Goal: Transaction & Acquisition: Purchase product/service

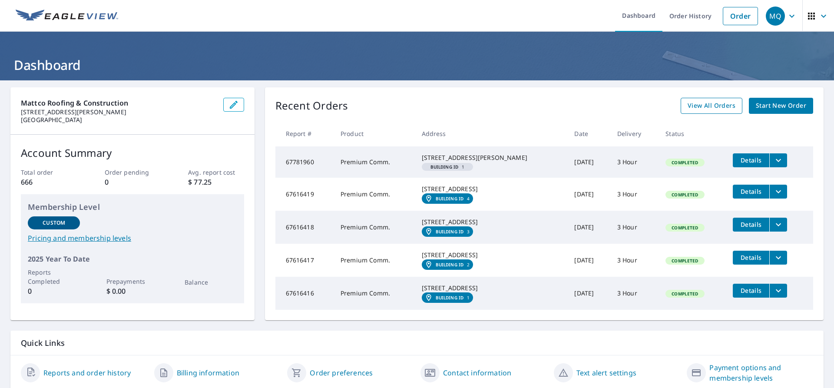
click at [705, 106] on span "View All Orders" at bounding box center [712, 105] width 48 height 11
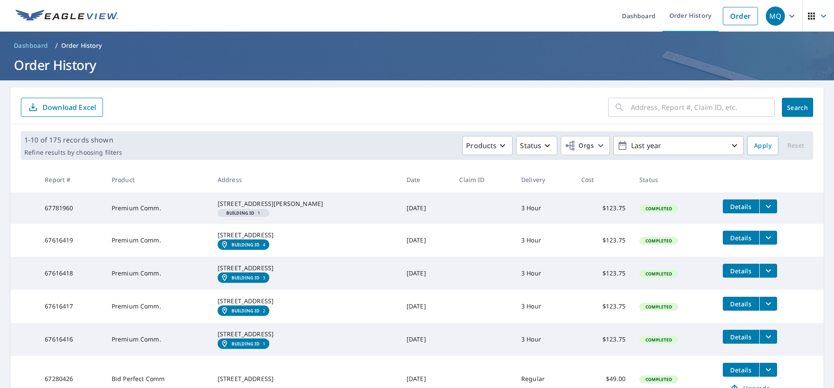
click at [634, 109] on input "text" at bounding box center [703, 107] width 144 height 24
type input "160 [PERSON_NAME]"
click at [795, 106] on span "Search" at bounding box center [797, 107] width 17 height 8
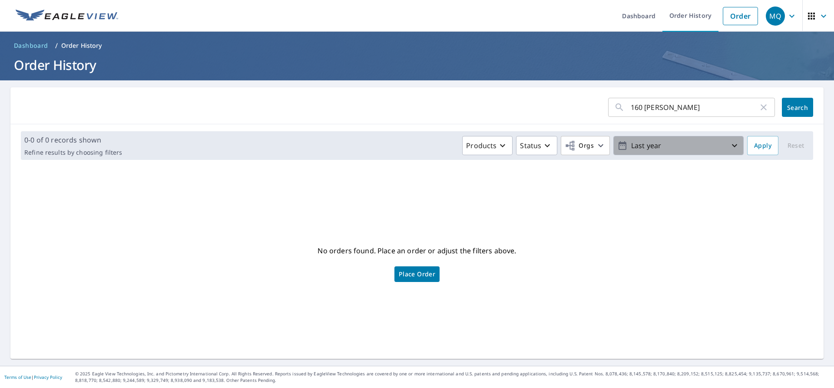
click at [730, 147] on icon "button" at bounding box center [735, 145] width 10 height 10
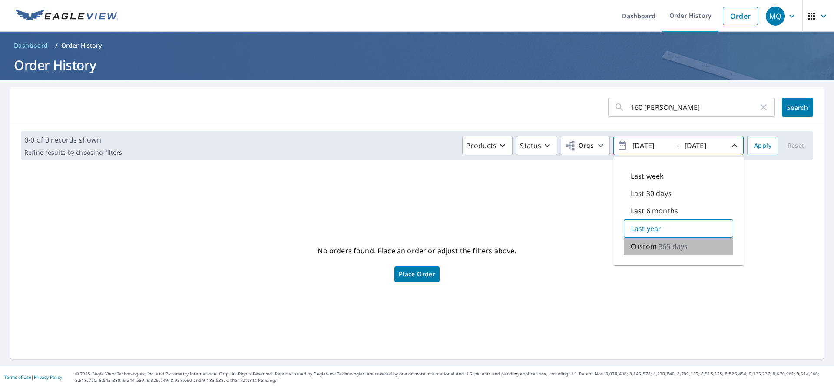
click at [659, 247] on p "365 days" at bounding box center [673, 246] width 29 height 10
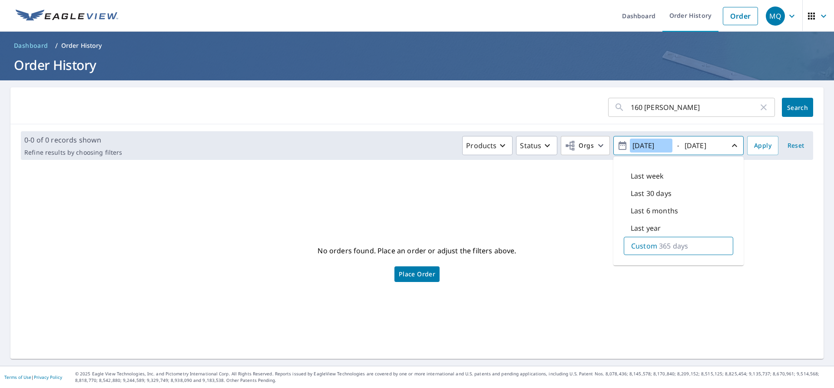
click at [638, 146] on input "[DATE]" at bounding box center [651, 146] width 43 height 14
drag, startPoint x: 652, startPoint y: 145, endPoint x: 647, endPoint y: 146, distance: 5.7
click at [647, 146] on input "[DATE]" at bounding box center [651, 146] width 43 height 14
click at [661, 145] on input "[DATE]" at bounding box center [651, 146] width 43 height 14
type input "[DATE]"
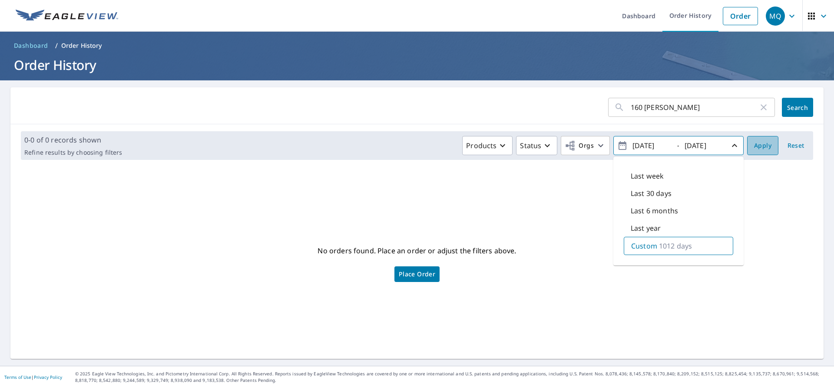
click at [757, 150] on span "Apply" at bounding box center [762, 145] width 17 height 11
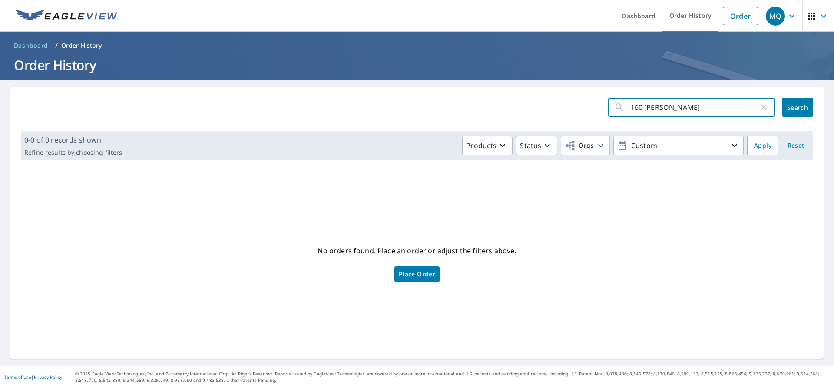
drag, startPoint x: 655, startPoint y: 106, endPoint x: 639, endPoint y: 108, distance: 16.2
click at [639, 108] on input "160 [PERSON_NAME]" at bounding box center [695, 107] width 128 height 24
type input "160 N [PERSON_NAME]"
click at [793, 106] on span "Search" at bounding box center [797, 107] width 17 height 8
drag, startPoint x: 681, startPoint y: 107, endPoint x: 591, endPoint y: 109, distance: 90.0
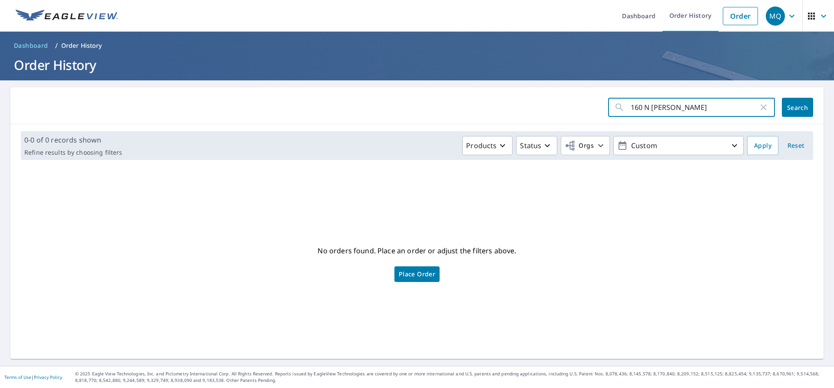
click at [591, 109] on form "160 N [PERSON_NAME] ​ Search" at bounding box center [417, 107] width 793 height 19
type input "[US_STATE]"
drag, startPoint x: 785, startPoint y: 112, endPoint x: 766, endPoint y: 121, distance: 21.4
click at [785, 111] on button "Search" at bounding box center [797, 107] width 31 height 19
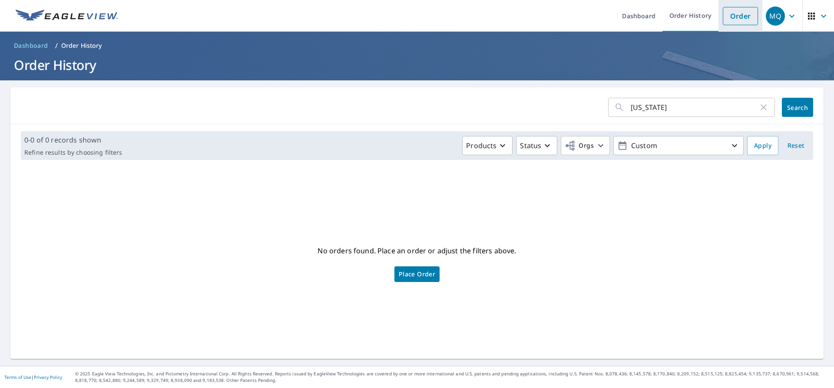
click at [726, 20] on link "Order" at bounding box center [740, 16] width 35 height 18
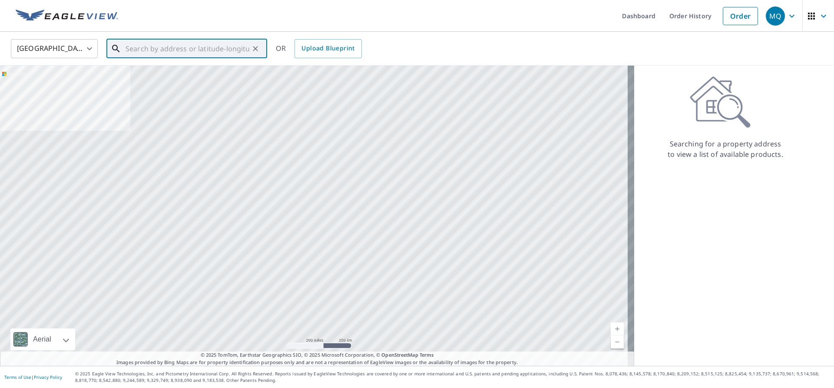
click at [139, 48] on input "text" at bounding box center [188, 48] width 124 height 24
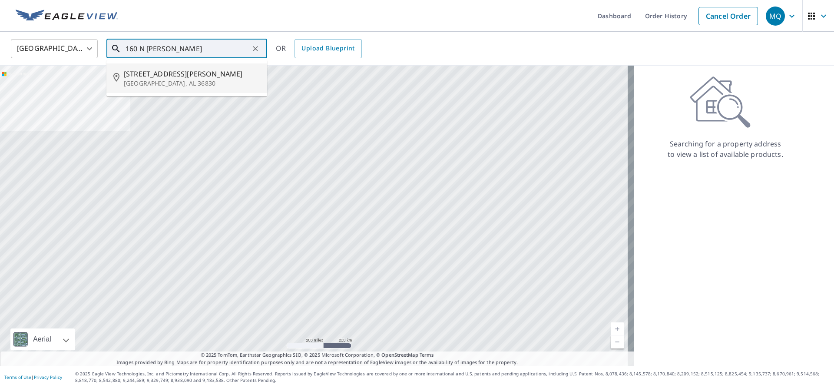
click at [143, 80] on p "[GEOGRAPHIC_DATA], AL 36830" at bounding box center [192, 83] width 136 height 9
type input "[STREET_ADDRESS][PERSON_NAME]"
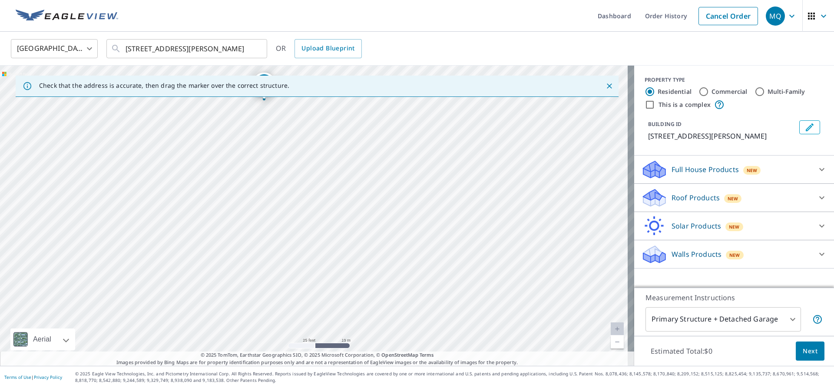
click at [755, 88] on input "Multi-Family" at bounding box center [760, 91] width 10 height 10
radio input "true"
type input "2"
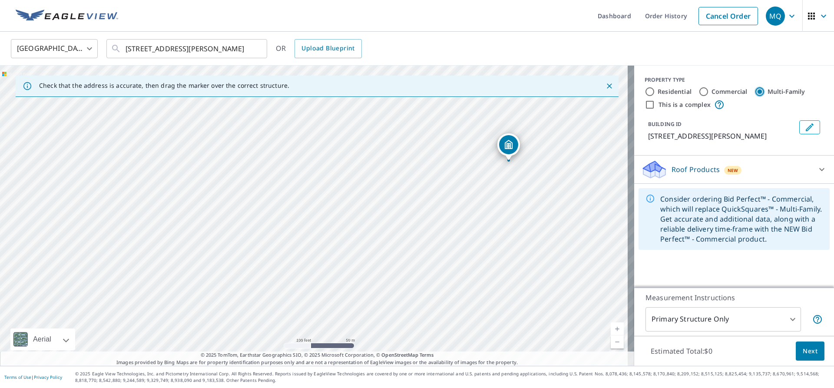
click at [645, 106] on input "This is a complex" at bounding box center [650, 104] width 10 height 10
checkbox input "true"
radio input "true"
type input "4"
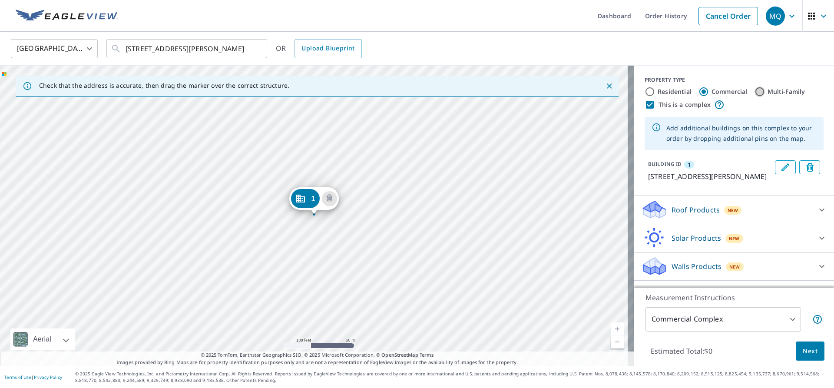
click at [755, 92] on input "Multi-Family" at bounding box center [760, 91] width 10 height 10
radio input "true"
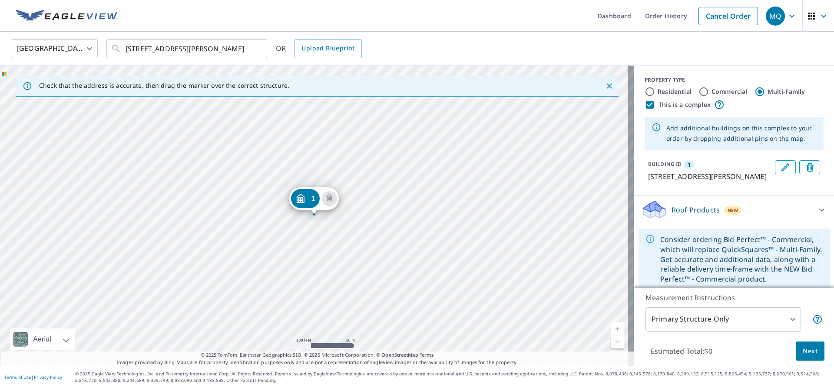
scroll to position [7, 0]
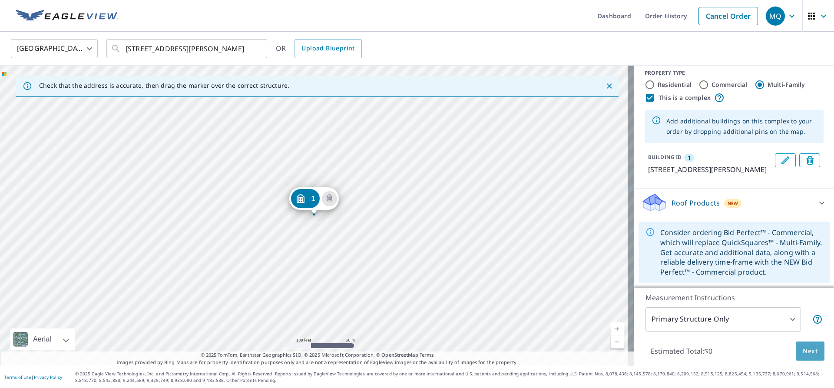
click at [808, 347] on span "Next" at bounding box center [810, 351] width 15 height 11
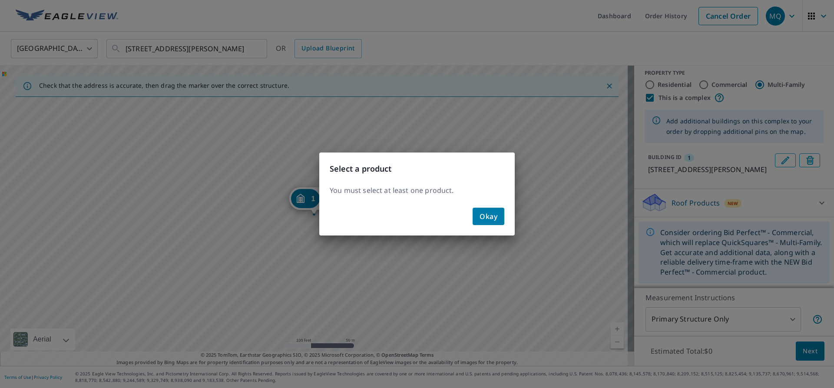
click at [484, 218] on span "Okay" at bounding box center [489, 216] width 18 height 12
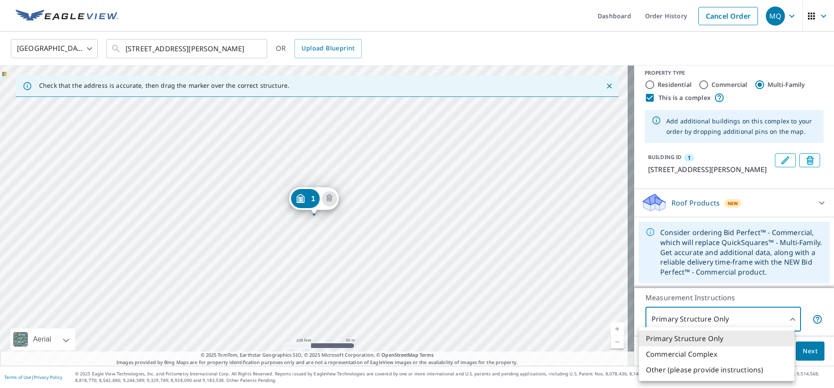
click at [762, 318] on body "MQ MQ Dashboard Order History Cancel Order MQ [GEOGRAPHIC_DATA] [GEOGRAPHIC_DAT…" at bounding box center [417, 194] width 834 height 388
click at [705, 355] on li "Commercial Complex" at bounding box center [717, 354] width 156 height 16
type input "4"
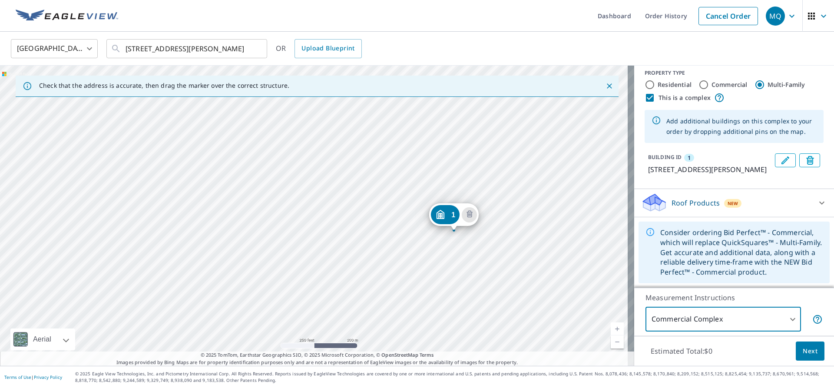
click at [645, 98] on input "This is a complex" at bounding box center [650, 98] width 10 height 10
checkbox input "false"
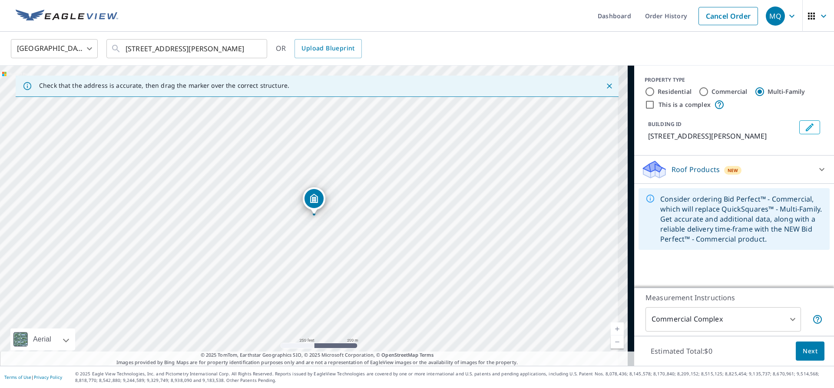
scroll to position [0, 0]
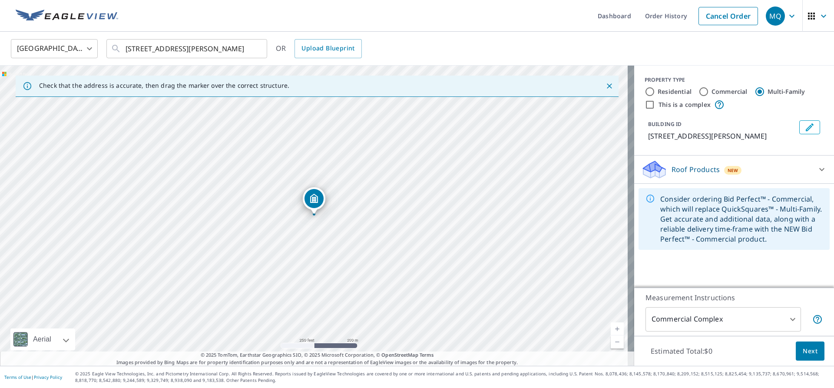
click at [819, 169] on icon at bounding box center [821, 169] width 5 height 3
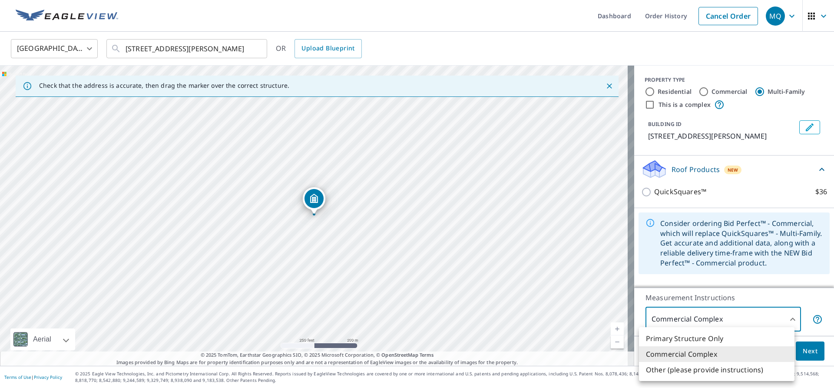
click at [750, 317] on body "MQ MQ Dashboard Order History Cancel Order MQ [GEOGRAPHIC_DATA] [GEOGRAPHIC_DAT…" at bounding box center [417, 194] width 834 height 388
click at [714, 337] on li "Primary Structure Only" at bounding box center [717, 339] width 156 height 16
type input "2"
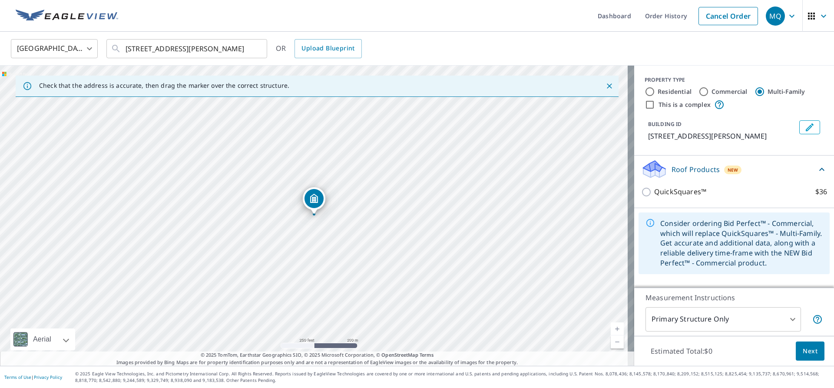
click at [661, 169] on div "Roof Products New" at bounding box center [729, 169] width 176 height 20
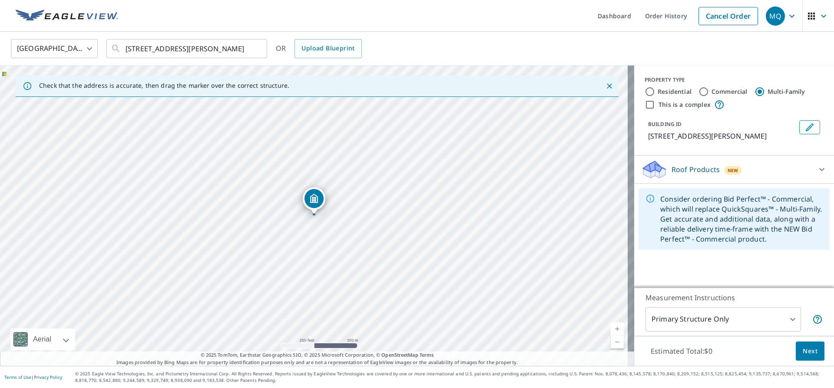
click at [661, 169] on div "Roof Products New" at bounding box center [726, 169] width 170 height 20
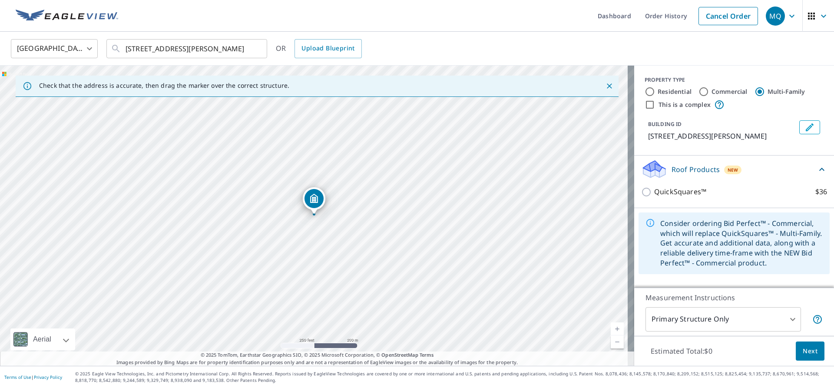
click at [660, 171] on icon at bounding box center [654, 169] width 26 height 20
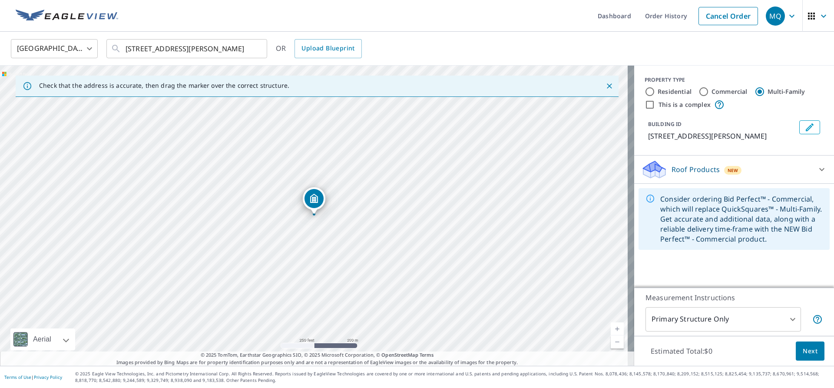
click at [819, 171] on icon at bounding box center [822, 169] width 10 height 10
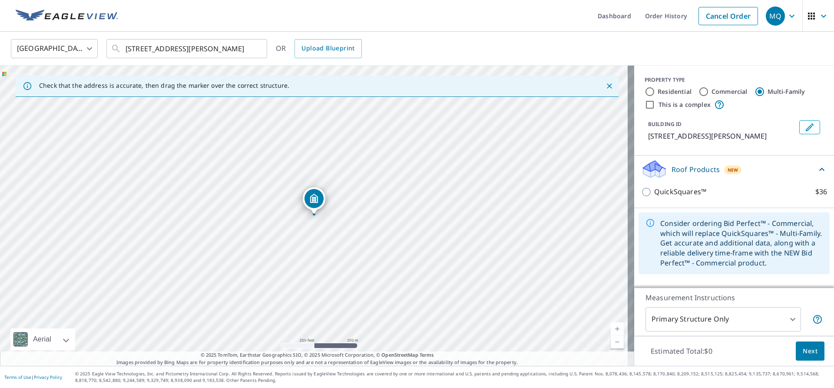
click at [719, 232] on div "Consider ordering Bid Perfect™ - Commercial, which will replace QuickSquares™ -…" at bounding box center [741, 243] width 163 height 56
click at [703, 228] on div "Consider ordering Bid Perfect™ - Commercial, which will replace QuickSquares™ -…" at bounding box center [741, 243] width 163 height 56
click at [817, 166] on icon at bounding box center [822, 169] width 10 height 10
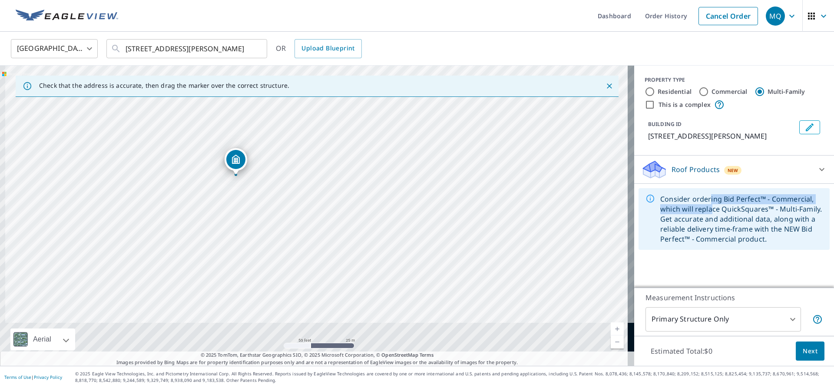
drag, startPoint x: 223, startPoint y: 285, endPoint x: 390, endPoint y: 81, distance: 263.7
click at [390, 81] on div "Check that the address is accurate, then drag the marker over the correct struc…" at bounding box center [317, 216] width 634 height 300
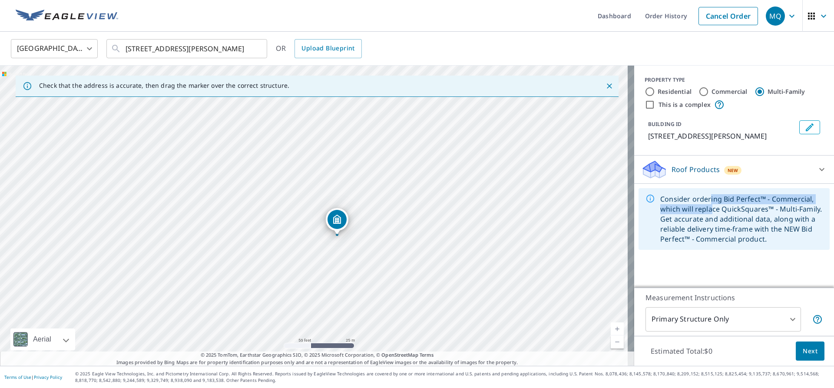
click at [460, 172] on div "[STREET_ADDRESS][PERSON_NAME]" at bounding box center [317, 216] width 634 height 300
click at [700, 92] on input "Commercial" at bounding box center [704, 91] width 10 height 10
radio input "true"
type input "4"
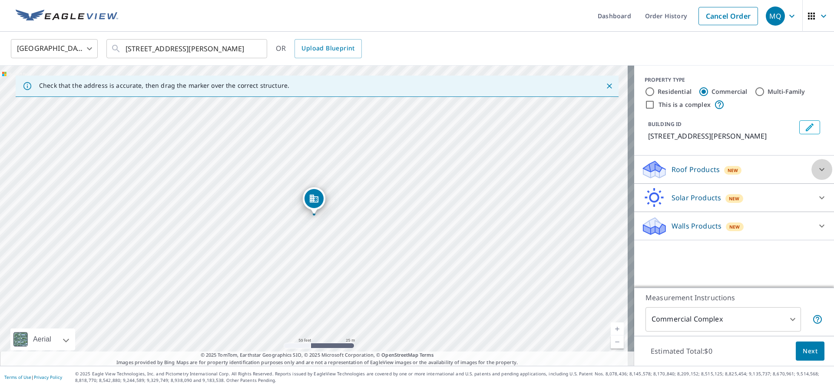
click at [817, 172] on icon at bounding box center [822, 169] width 10 height 10
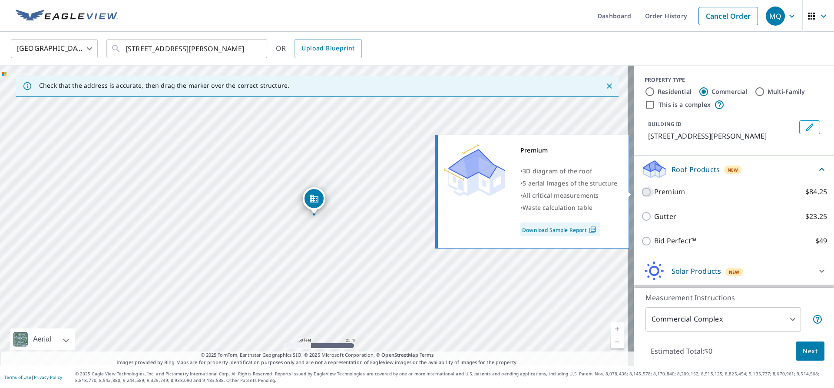
click at [642, 192] on input "Premium $84.25" at bounding box center [647, 192] width 13 height 10
checkbox input "true"
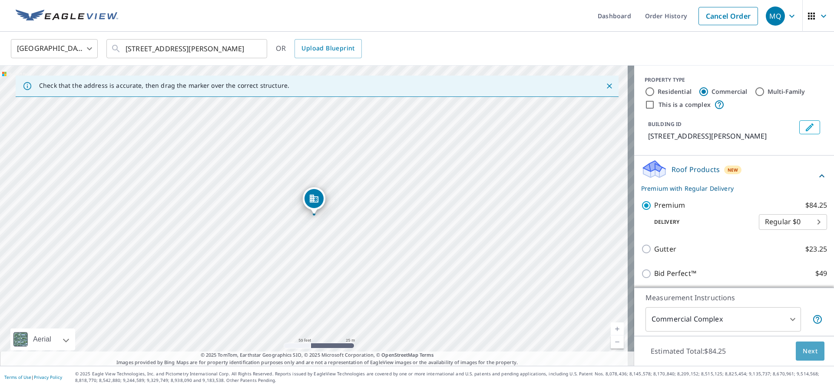
click at [805, 349] on span "Next" at bounding box center [810, 351] width 15 height 11
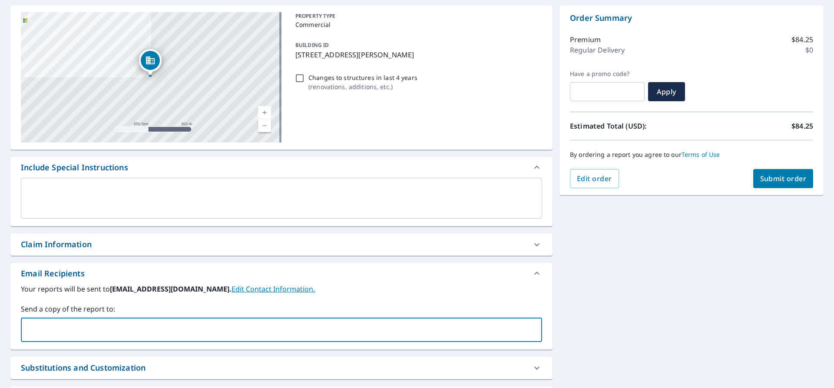
click at [77, 335] on input "text" at bounding box center [275, 330] width 501 height 17
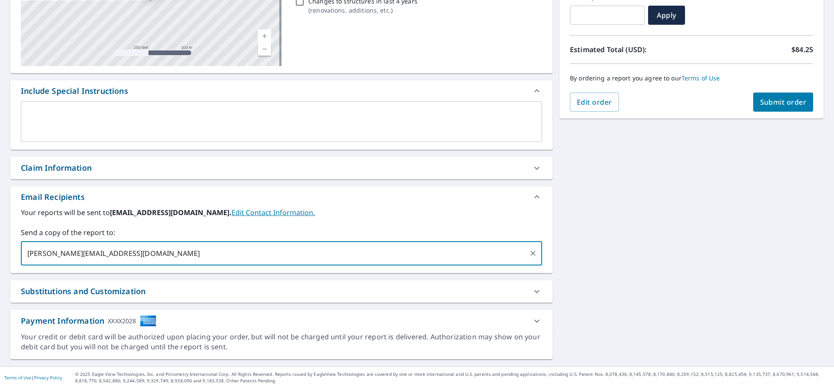
scroll to position [159, 0]
type input "[PERSON_NAME][EMAIL_ADDRESS][DOMAIN_NAME]"
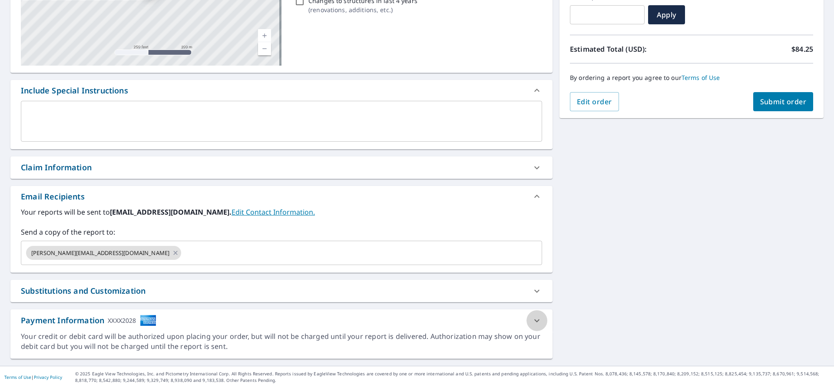
click at [534, 321] on icon at bounding box center [536, 320] width 5 height 3
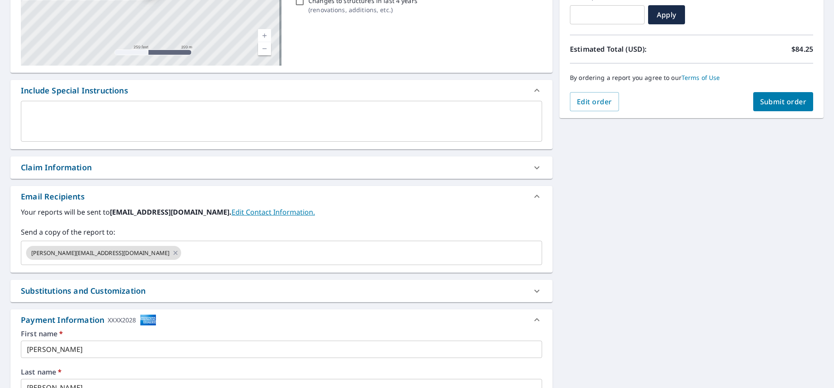
click at [532, 321] on icon at bounding box center [537, 320] width 10 height 10
checkbox input "true"
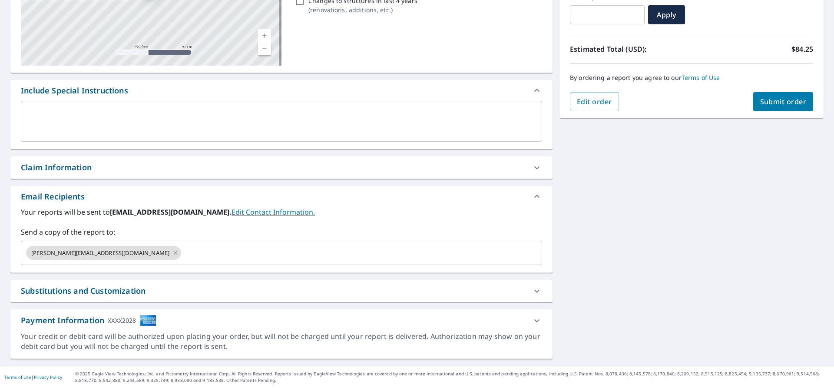
click at [620, 294] on div "[STREET_ADDRESS][PERSON_NAME] A standard road map Aerial A detailed look from a…" at bounding box center [417, 143] width 834 height 444
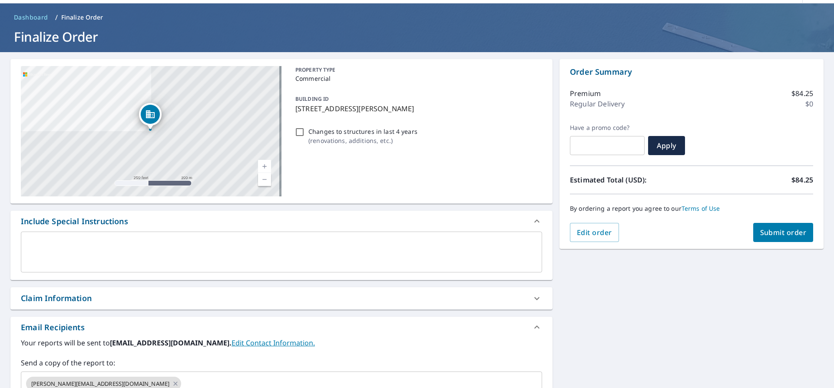
scroll to position [29, 0]
click at [596, 105] on p "Regular Delivery" at bounding box center [597, 103] width 55 height 10
click at [584, 93] on p "Premium" at bounding box center [585, 93] width 31 height 10
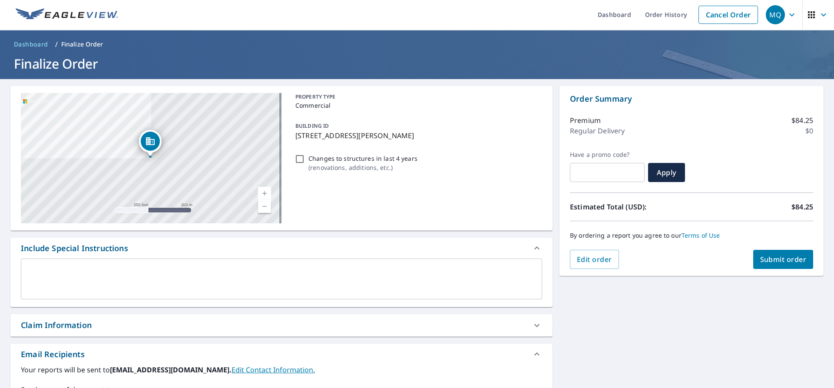
scroll to position [0, 0]
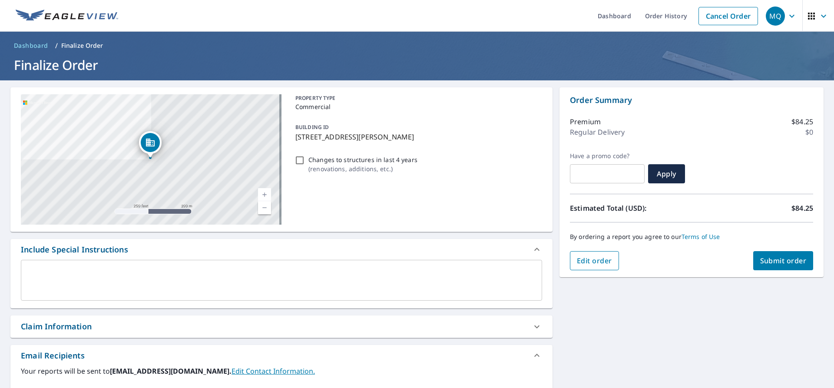
click at [595, 258] on span "Edit order" at bounding box center [594, 261] width 35 height 10
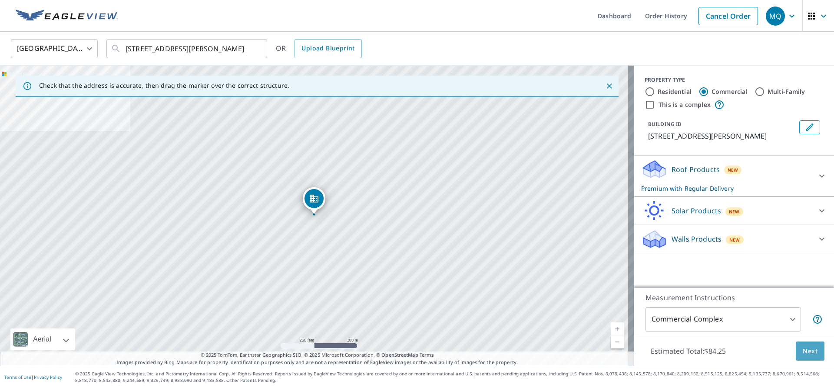
click at [803, 350] on span "Next" at bounding box center [810, 351] width 15 height 11
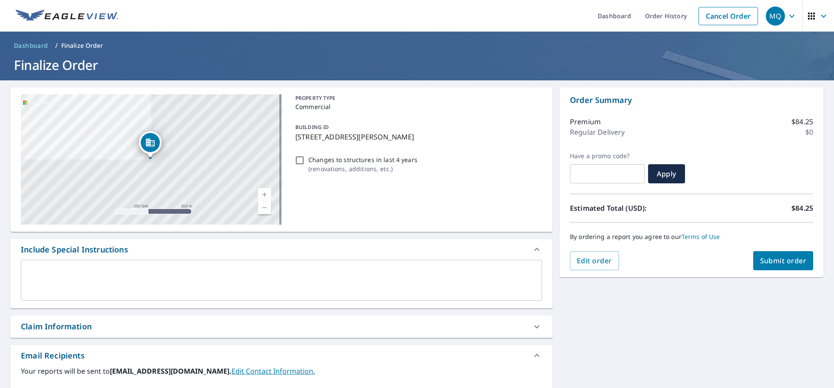
drag, startPoint x: 589, startPoint y: 135, endPoint x: 594, endPoint y: 130, distance: 6.1
click at [590, 134] on p "Regular Delivery" at bounding box center [597, 132] width 55 height 10
click at [803, 120] on p "$84.25" at bounding box center [803, 121] width 22 height 10
click at [806, 133] on p "$0" at bounding box center [810, 132] width 8 height 10
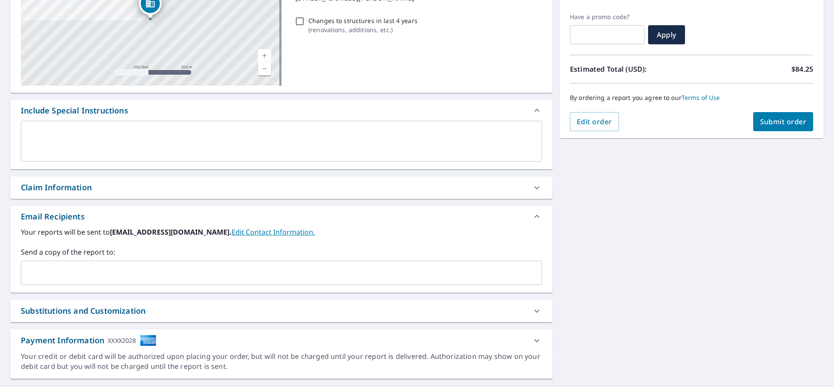
scroll to position [159, 0]
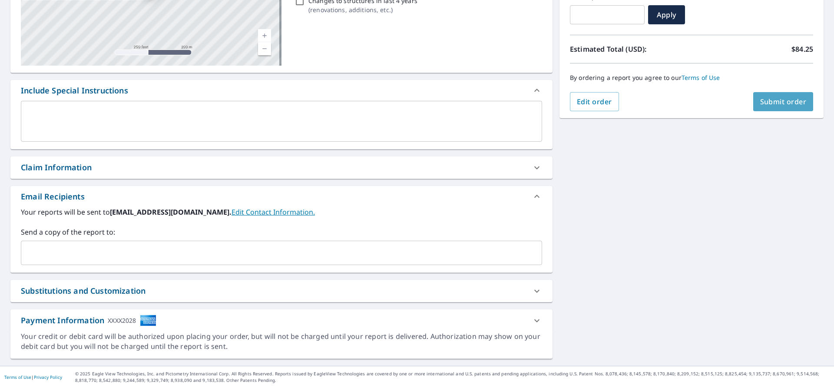
click at [770, 103] on span "Submit order" at bounding box center [783, 102] width 46 height 10
checkbox input "true"
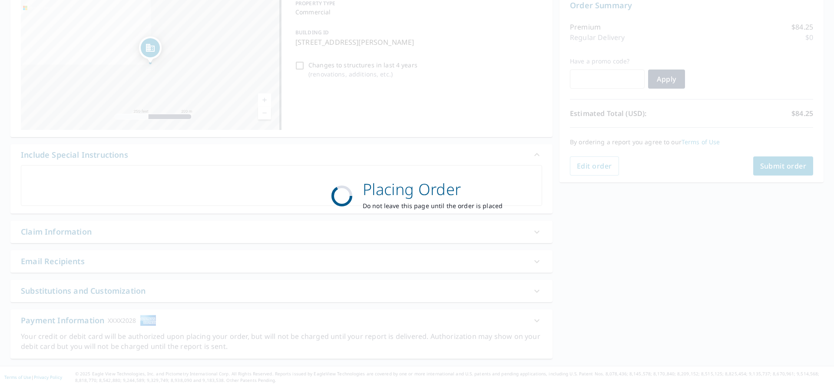
scroll to position [95, 0]
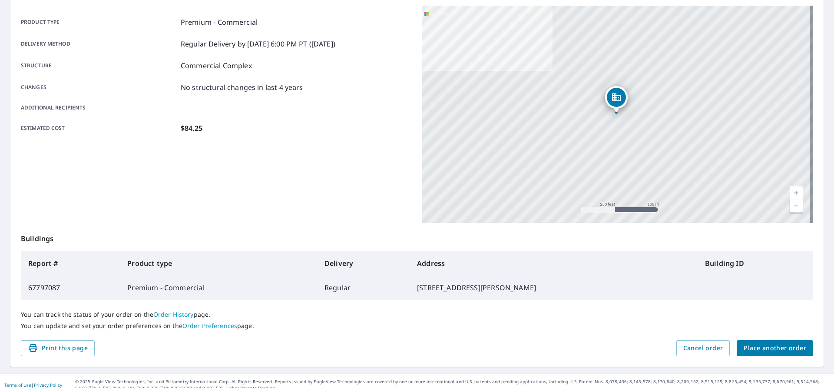
scroll to position [123, 0]
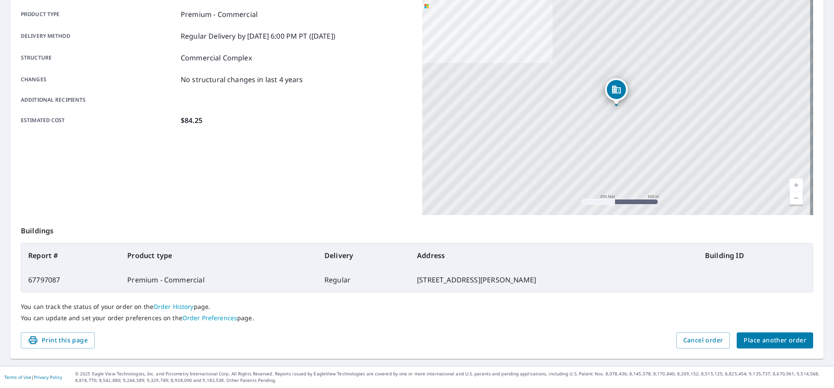
drag, startPoint x: 740, startPoint y: 274, endPoint x: 730, endPoint y: 263, distance: 15.1
click at [739, 274] on td at bounding box center [755, 280] width 115 height 24
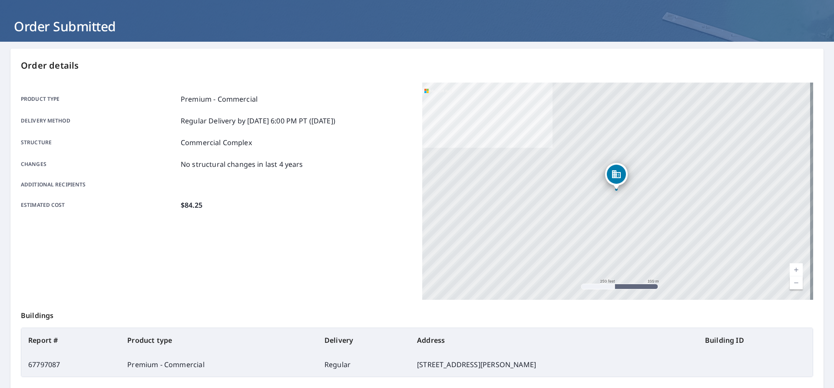
scroll to position [38, 0]
click at [267, 208] on div "Estimated cost $84.25" at bounding box center [216, 205] width 391 height 10
